Goal: Check status: Check status

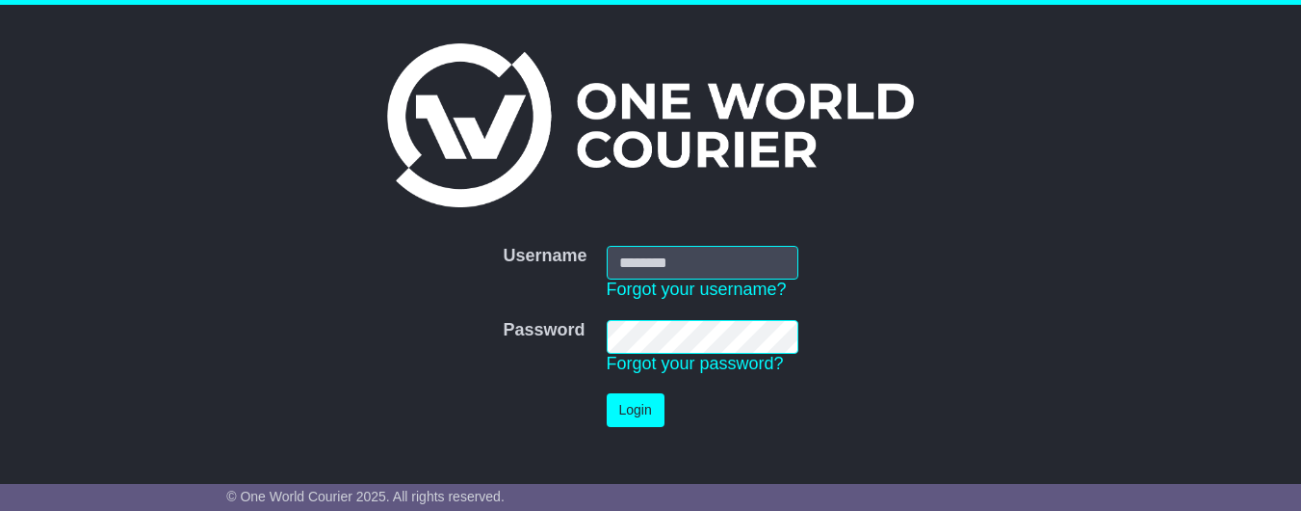
click at [746, 263] on input "Username" at bounding box center [703, 263] width 192 height 34
type input "**********"
click at [648, 412] on button "Login" at bounding box center [636, 410] width 58 height 34
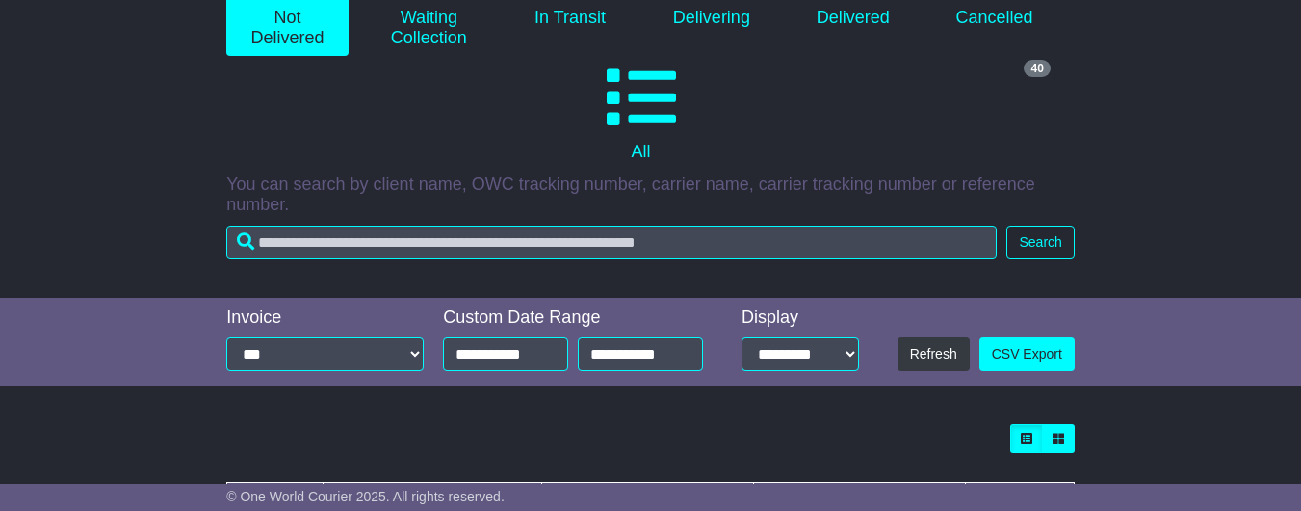
scroll to position [330, 0]
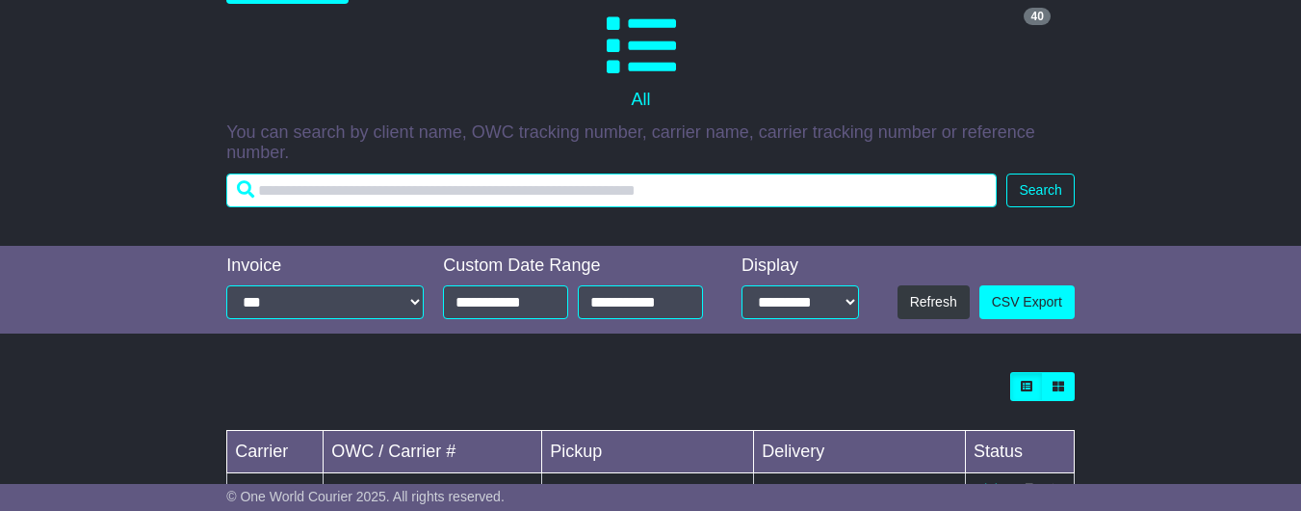
click at [396, 202] on input "text" at bounding box center [611, 190] width 771 height 34
paste input "**********"
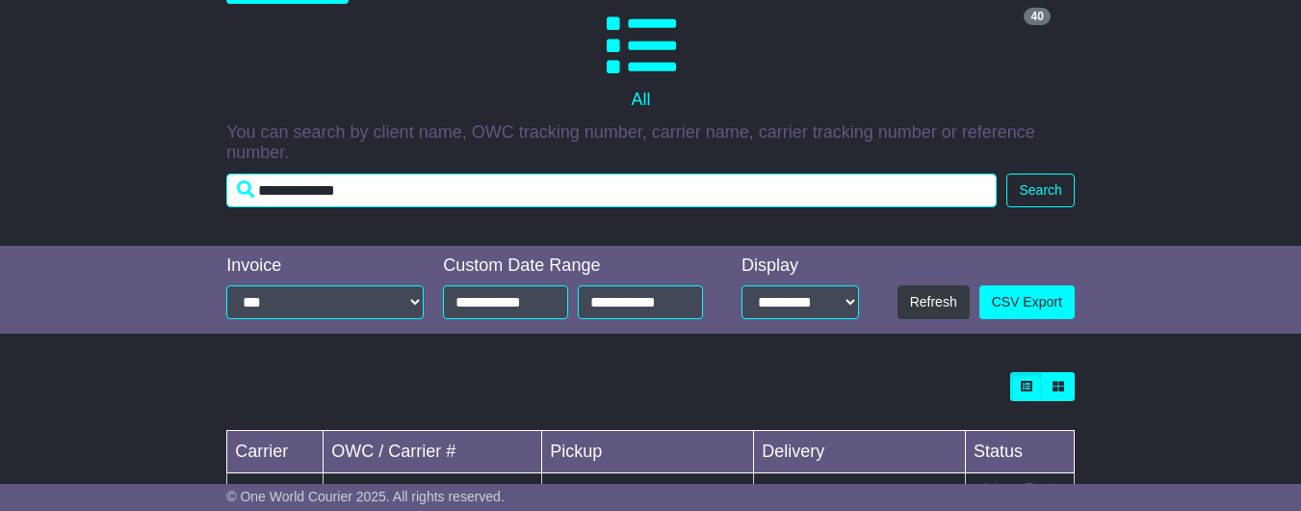
type input "**********"
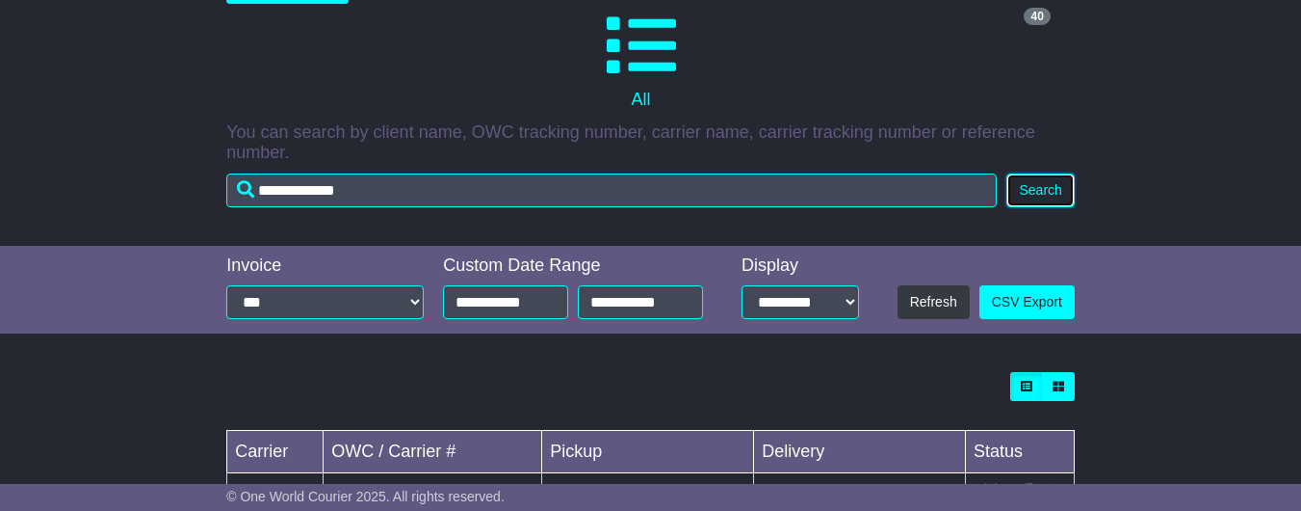
click at [1039, 205] on button "Search" at bounding box center [1040, 190] width 67 height 34
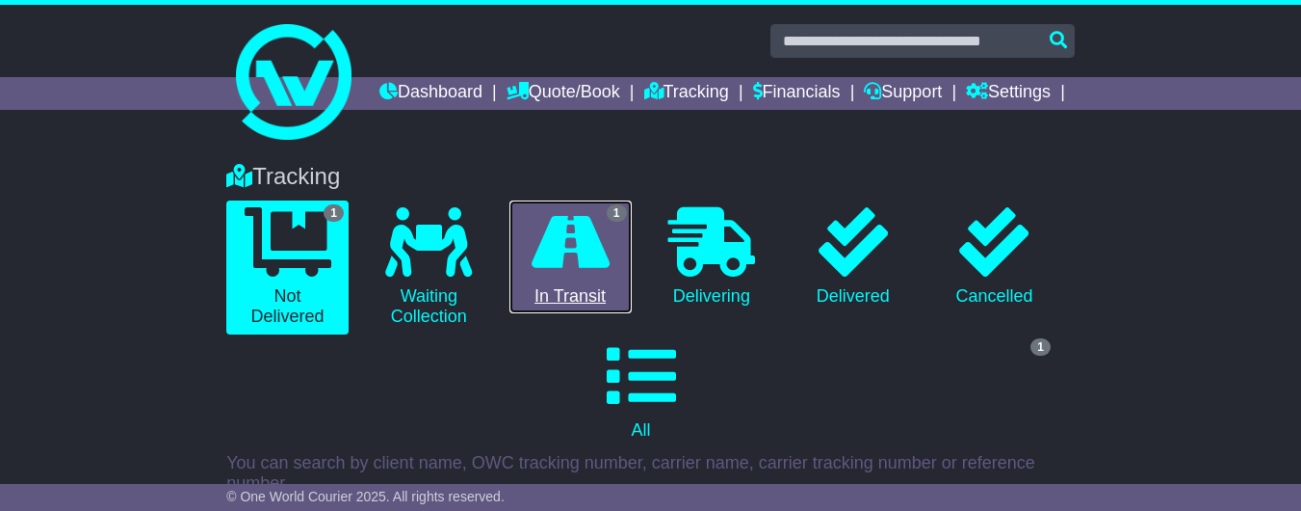
click at [597, 271] on icon at bounding box center [571, 241] width 78 height 69
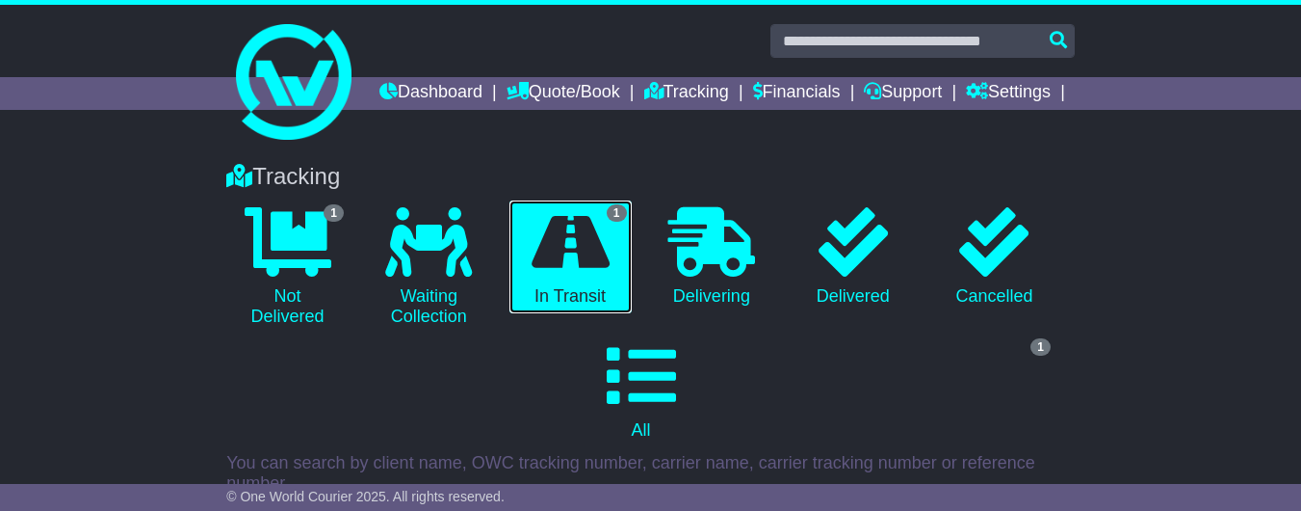
scroll to position [449, 0]
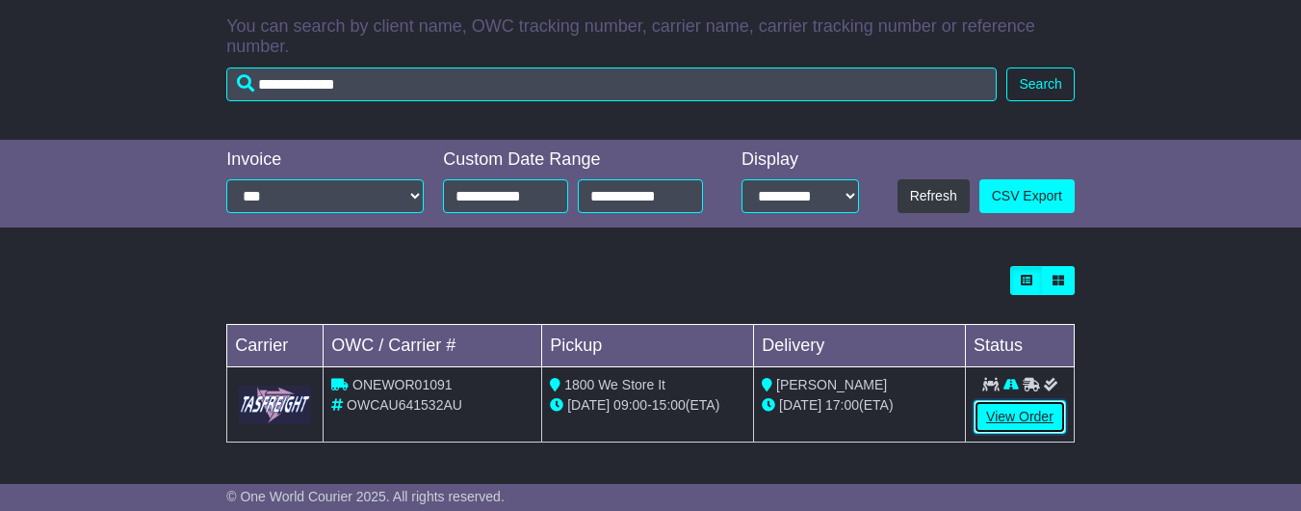
click at [1032, 422] on link "View Order" at bounding box center [1020, 417] width 92 height 34
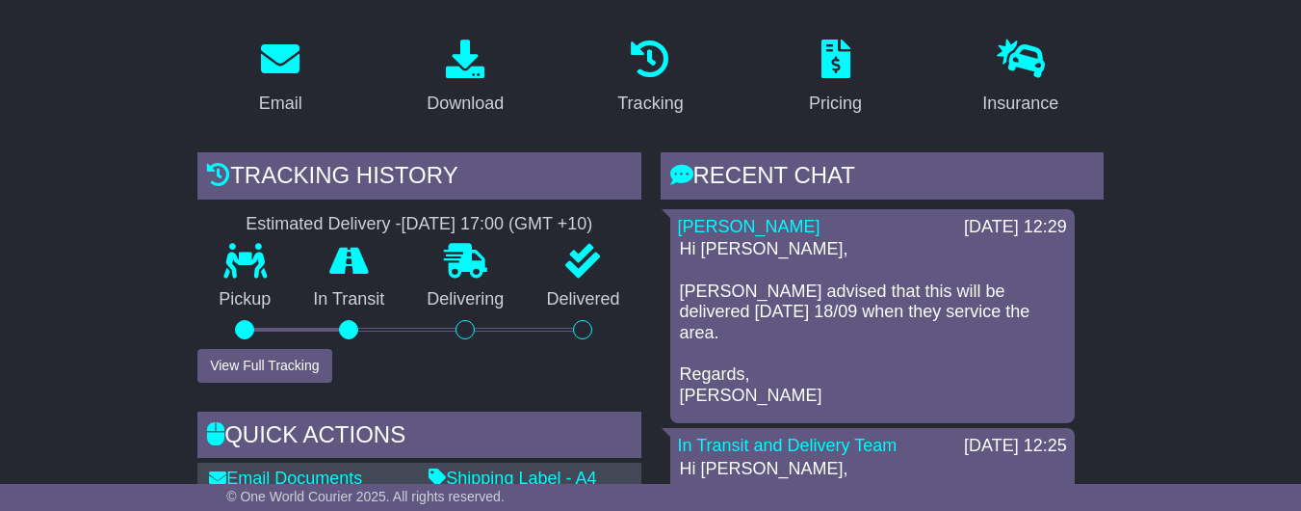
scroll to position [333, 0]
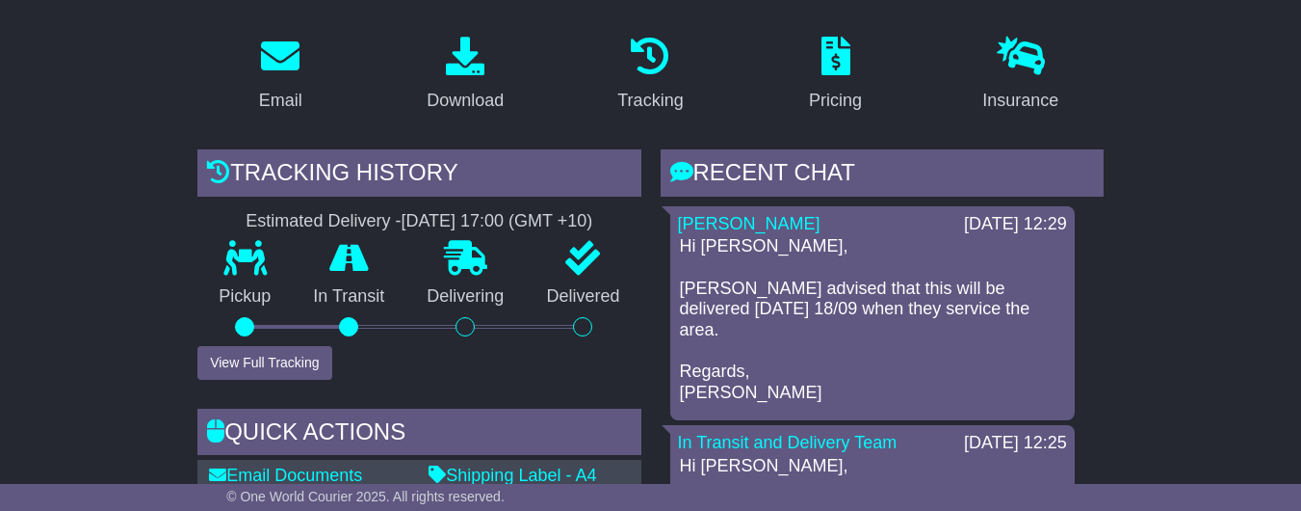
click at [722, 298] on p "Hi [PERSON_NAME], [PERSON_NAME] advised that this will be delivered [DATE] 18/0…" at bounding box center [872, 319] width 385 height 167
drag, startPoint x: 682, startPoint y: 300, endPoint x: 1004, endPoint y: 318, distance: 322.3
click at [1004, 318] on p "Hi [PERSON_NAME], [PERSON_NAME] advised that this will be delivered [DATE] 18/0…" at bounding box center [872, 319] width 385 height 167
copy p "[PERSON_NAME] advised that this will be delivered [DATE] 18/09 when they servic…"
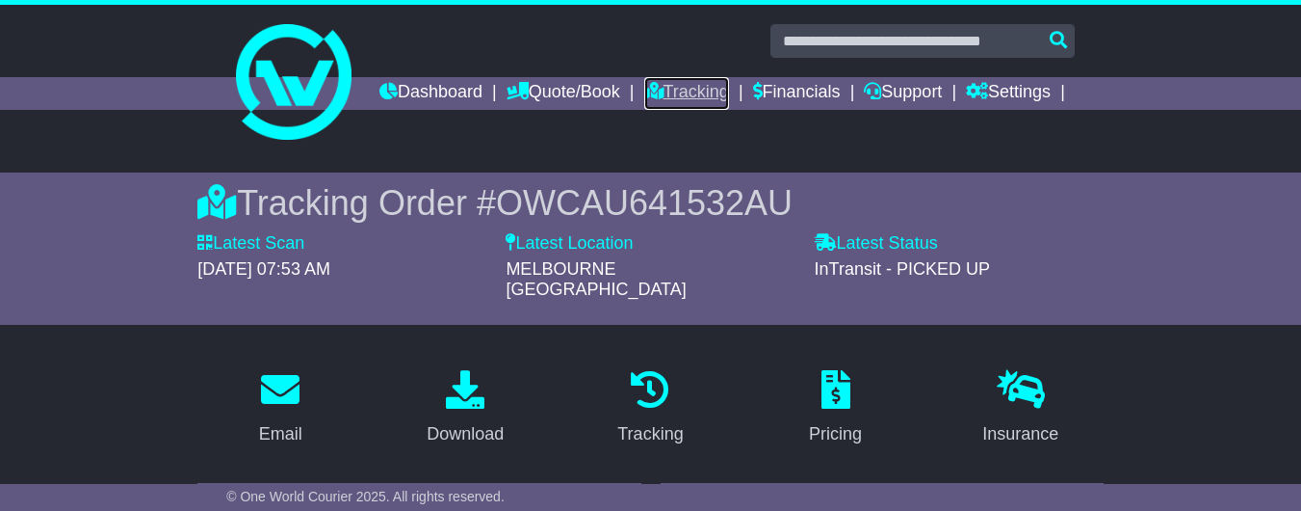
click at [729, 97] on link "Tracking" at bounding box center [686, 93] width 85 height 33
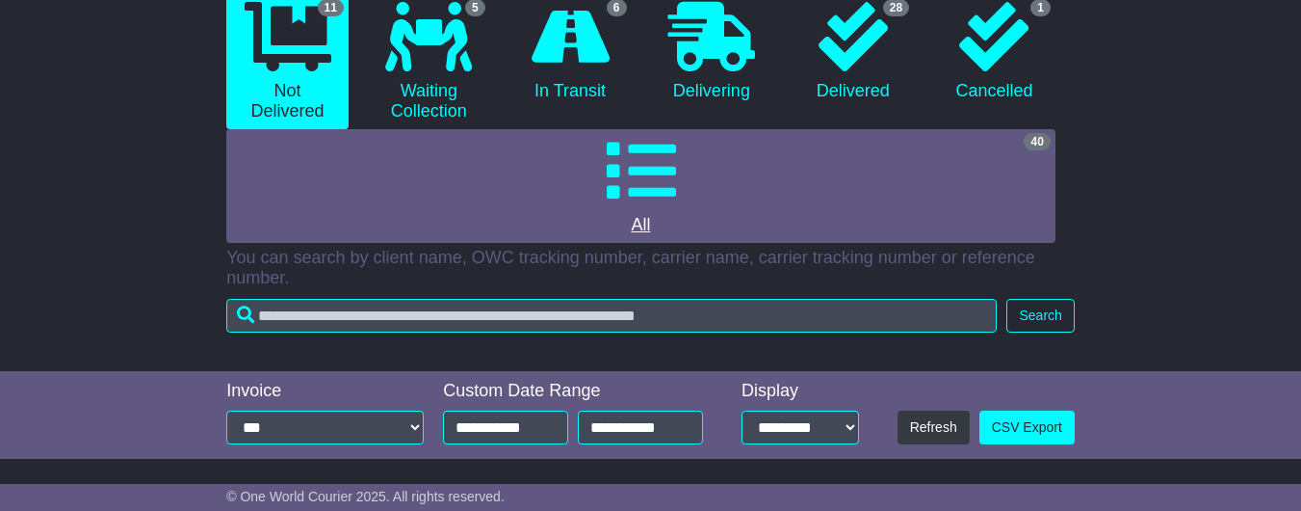
scroll to position [208, 0]
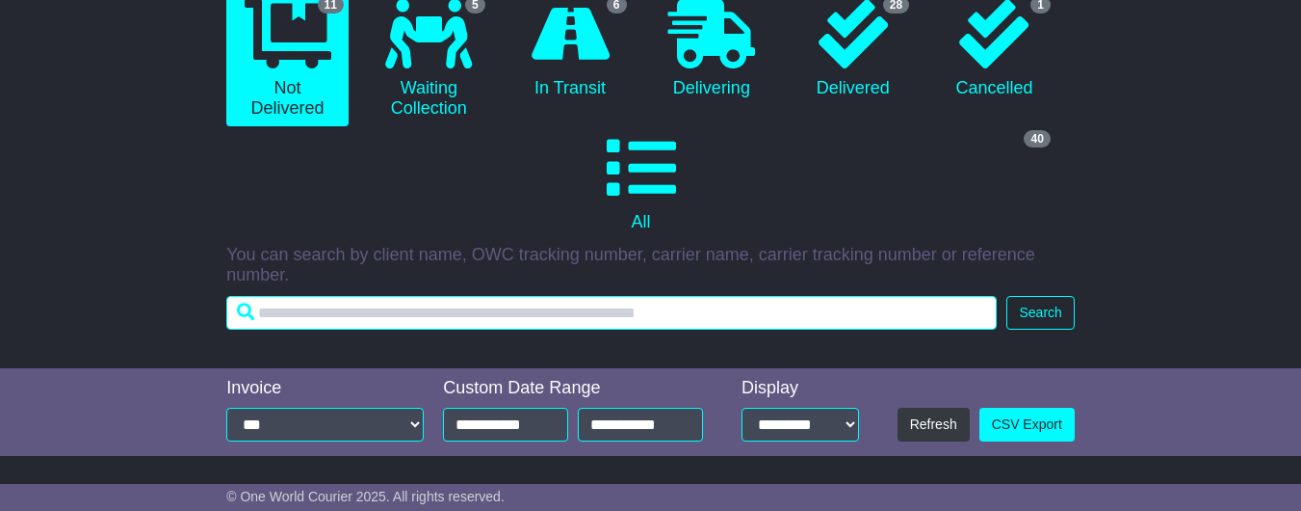
click at [388, 329] on input "text" at bounding box center [611, 313] width 771 height 34
paste input "**********"
type input "**********"
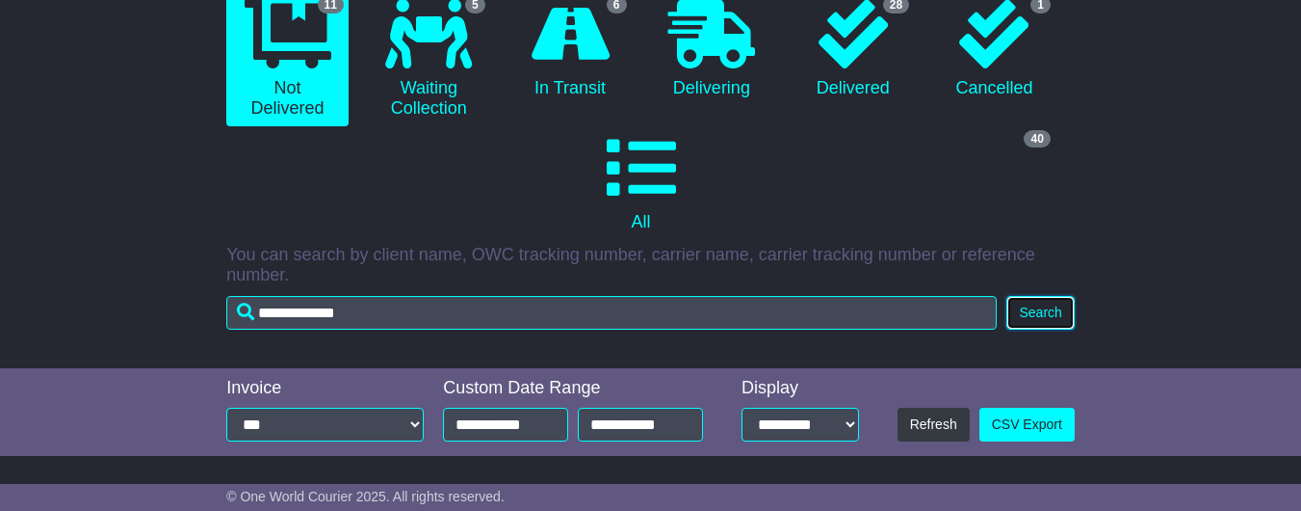
click at [1034, 329] on button "Search" at bounding box center [1040, 313] width 67 height 34
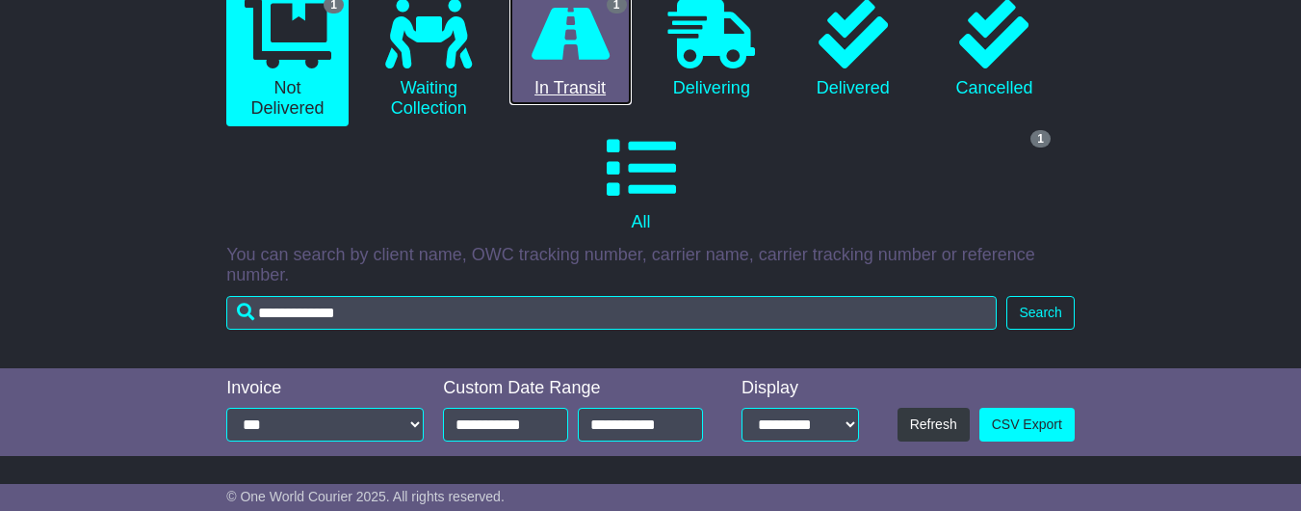
click at [569, 68] on icon at bounding box center [571, 33] width 78 height 69
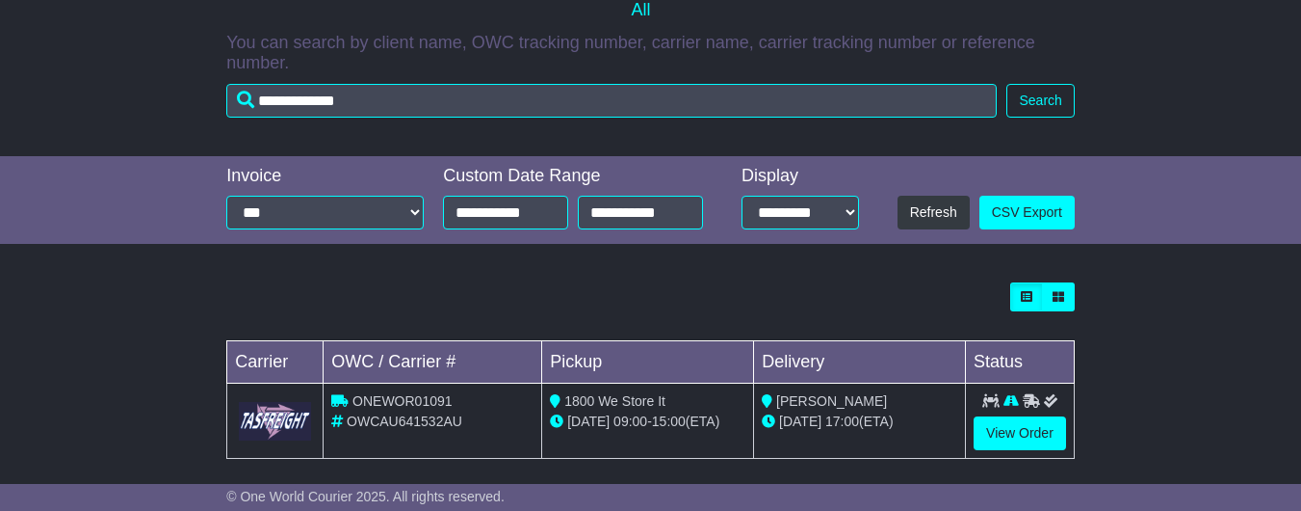
scroll to position [449, 0]
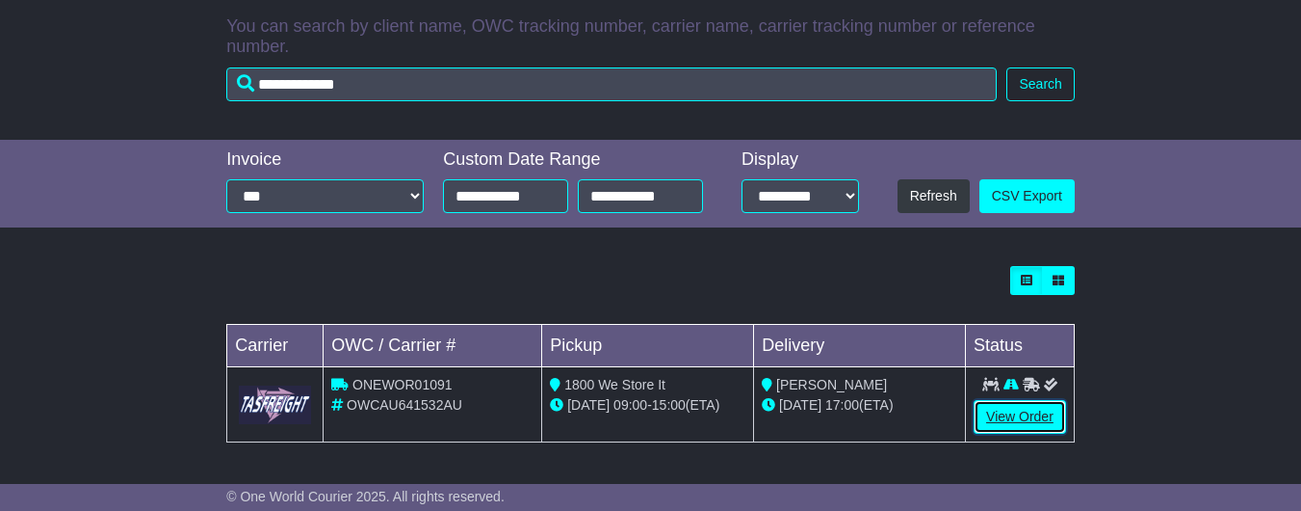
click at [1010, 420] on link "View Order" at bounding box center [1020, 417] width 92 height 34
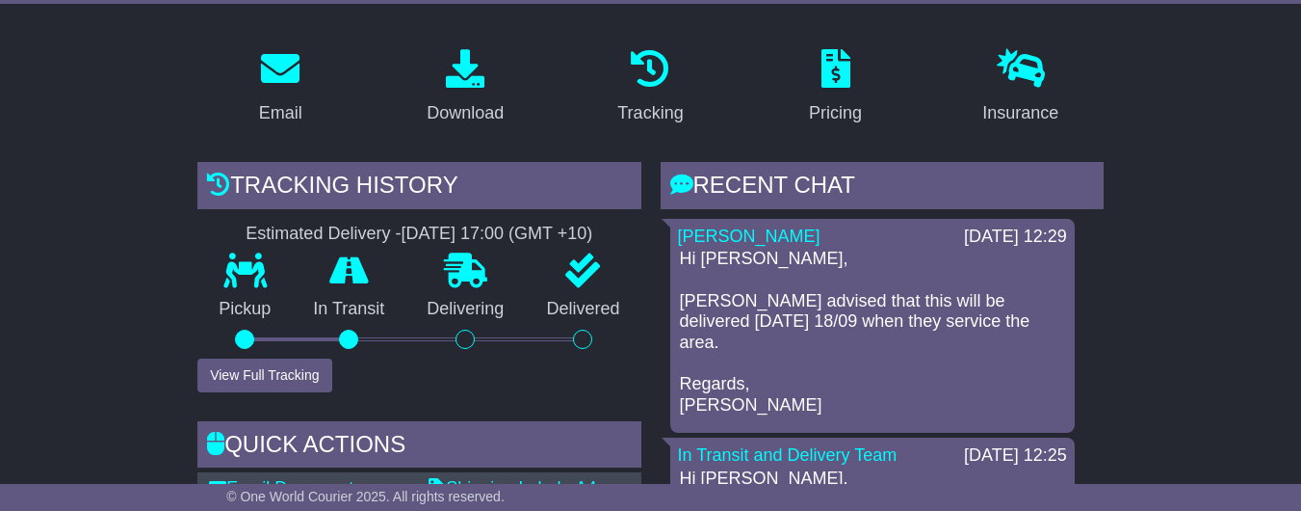
scroll to position [318, 0]
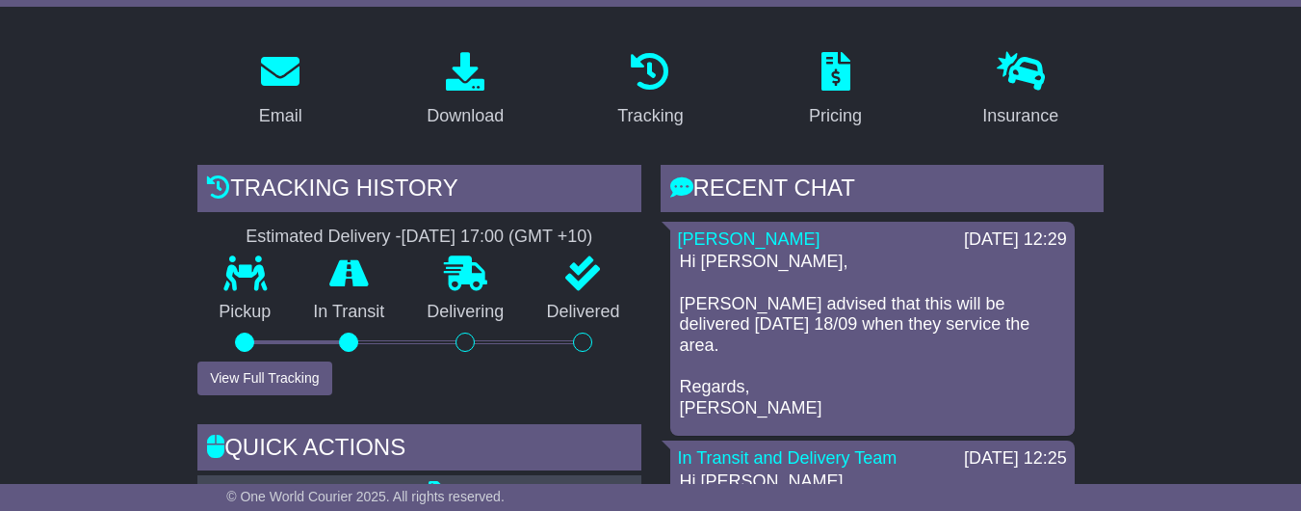
drag, startPoint x: 681, startPoint y: 312, endPoint x: 1024, endPoint y: 338, distance: 343.9
click at [1024, 338] on p "Hi [PERSON_NAME], [PERSON_NAME] advised that this will be delivered [DATE] 18/0…" at bounding box center [872, 334] width 385 height 167
copy p "[PERSON_NAME] advised that this will be delivered [DATE] 18/09 when they servic…"
